Goal: Task Accomplishment & Management: Use online tool/utility

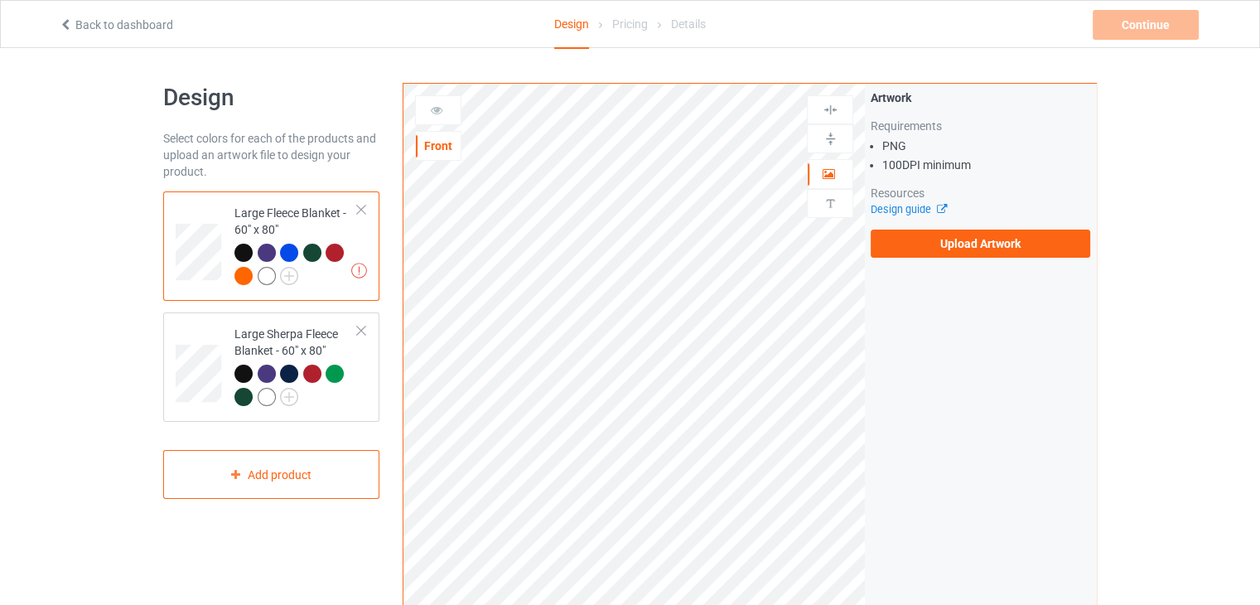
drag, startPoint x: 235, startPoint y: 336, endPoint x: 364, endPoint y: 266, distance: 147.1
click at [236, 336] on div "Large Sherpa Fleece Blanket - 60" x 80"" at bounding box center [295, 364] width 123 height 79
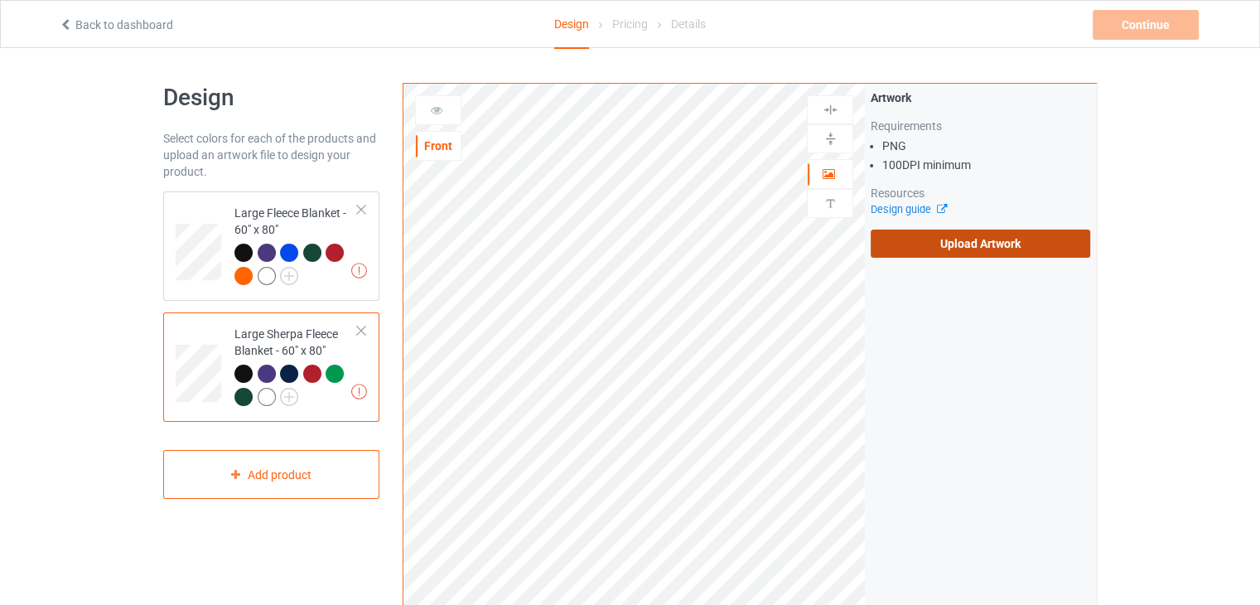
click at [954, 238] on label "Upload Artwork" at bounding box center [979, 243] width 219 height 28
click at [0, 0] on input "Upload Artwork" at bounding box center [0, 0] width 0 height 0
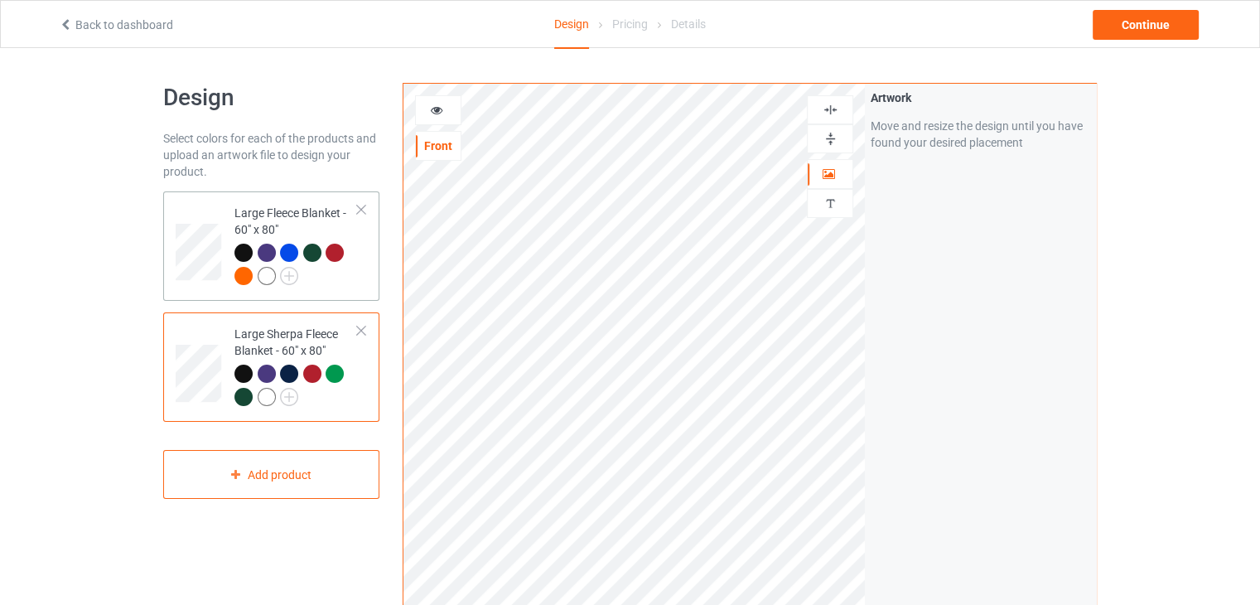
click at [278, 223] on div "Large Fleece Blanket - 60" x 80"" at bounding box center [295, 244] width 123 height 79
click at [1120, 33] on div "Continue" at bounding box center [1145, 25] width 106 height 30
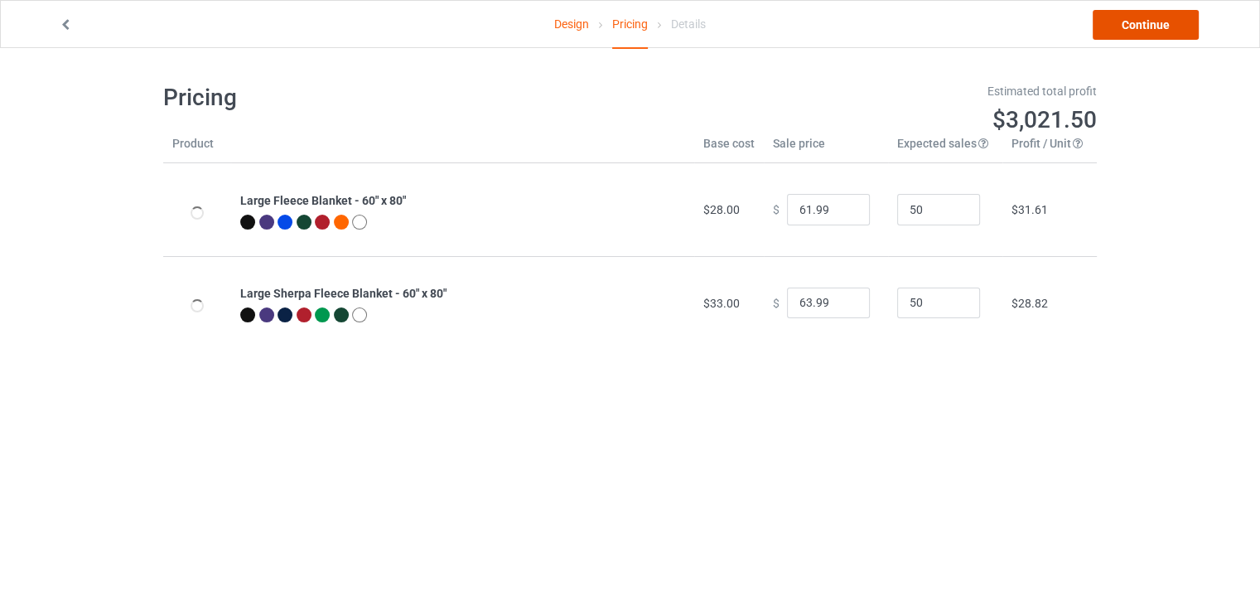
click at [1120, 33] on link "Continue" at bounding box center [1145, 25] width 106 height 30
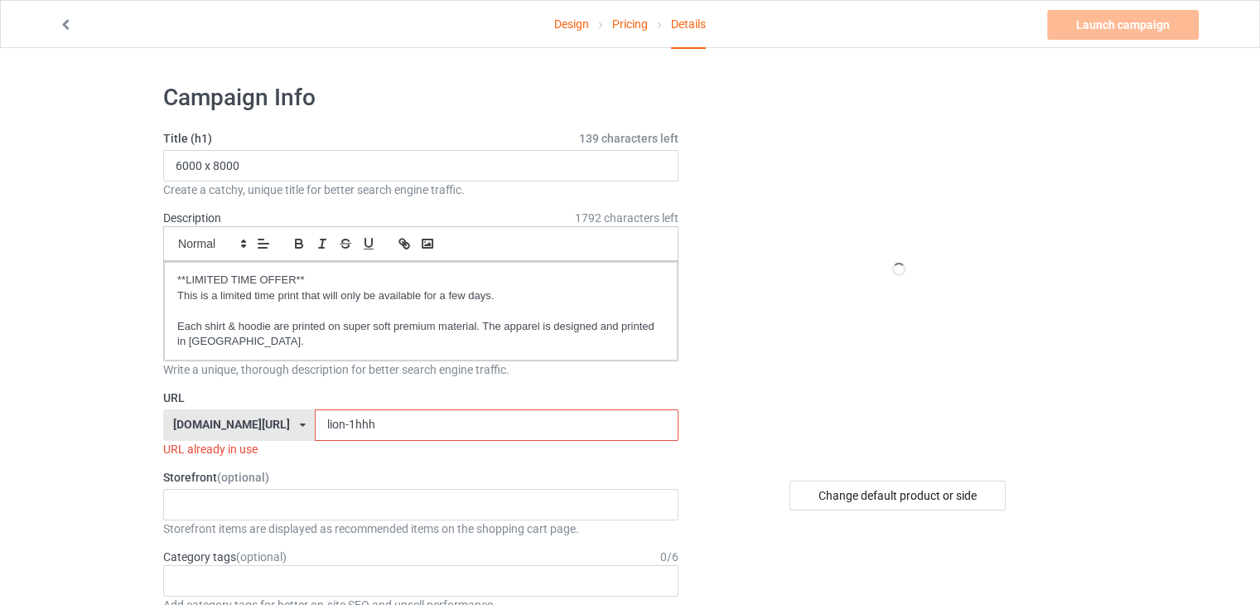
click at [412, 431] on input "lion-1hhh" at bounding box center [496, 424] width 363 height 31
type input "lion-1hhh4"
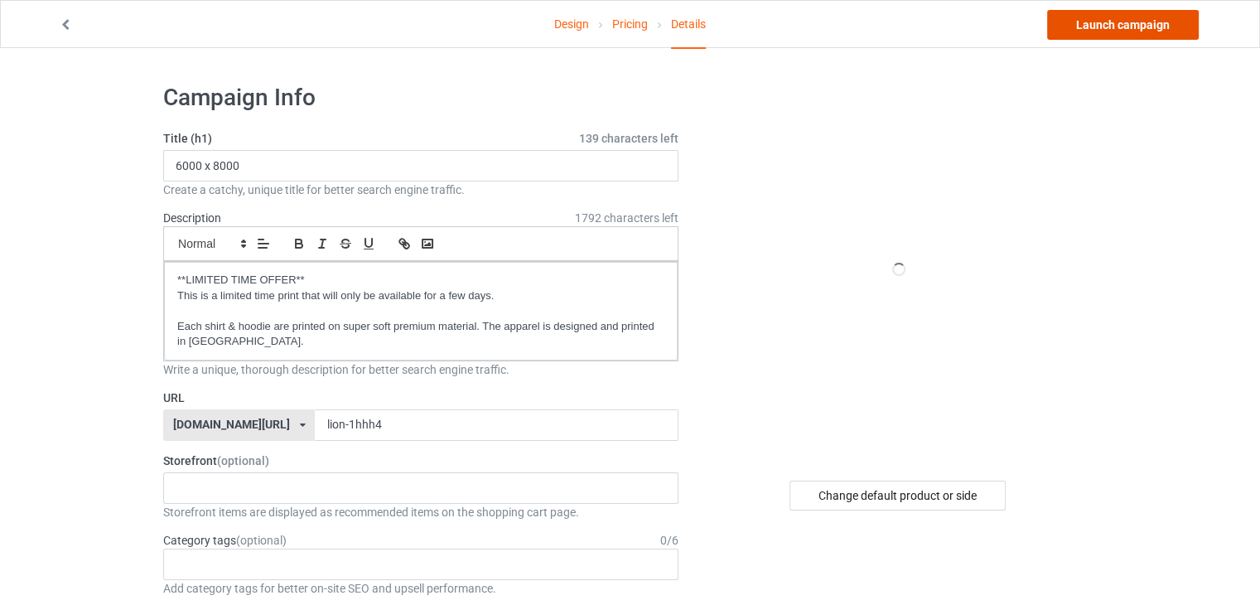
click at [1090, 25] on link "Launch campaign" at bounding box center [1123, 25] width 152 height 30
